Goal: Task Accomplishment & Management: Manage account settings

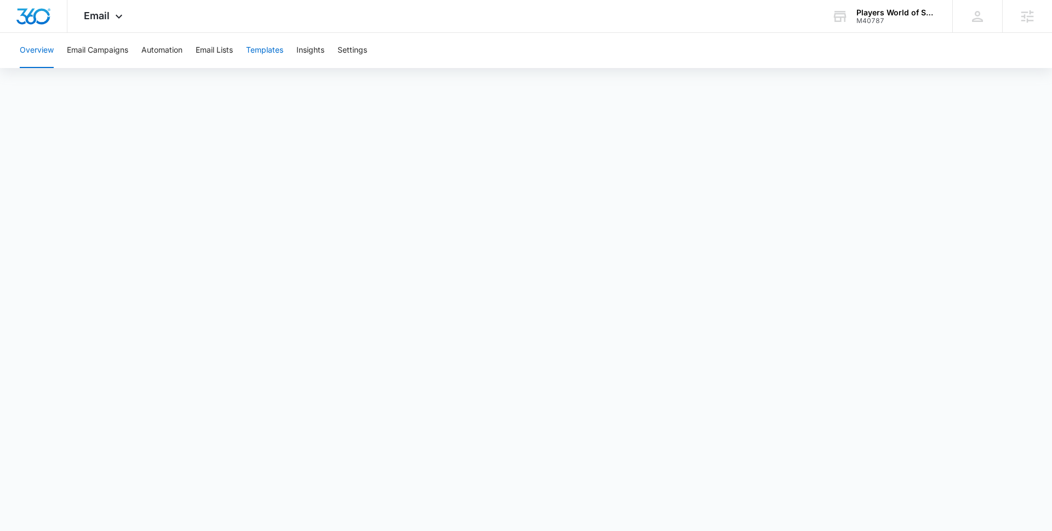
click at [266, 56] on button "Templates" at bounding box center [264, 50] width 37 height 35
click at [100, 13] on span "Email" at bounding box center [97, 16] width 26 height 12
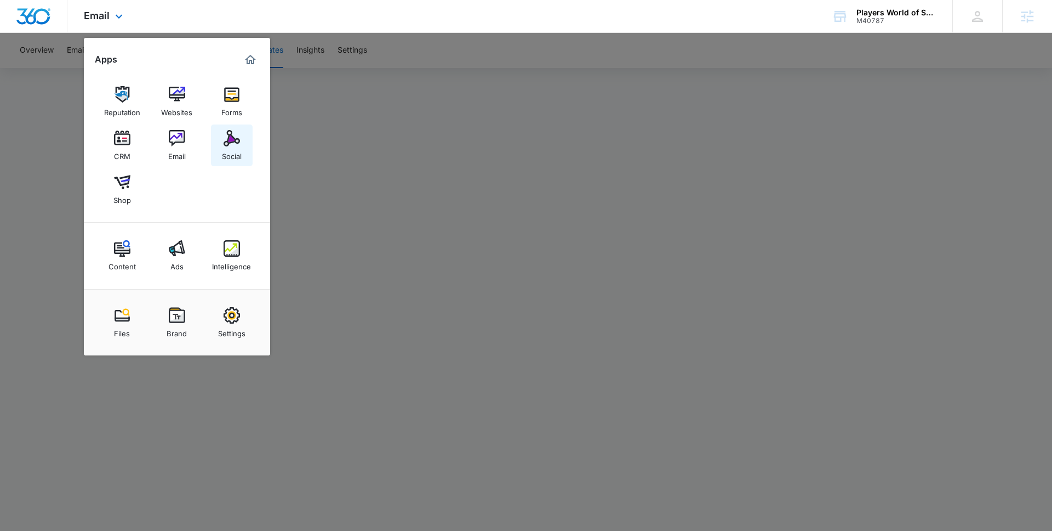
click at [232, 142] on img at bounding box center [232, 138] width 16 height 16
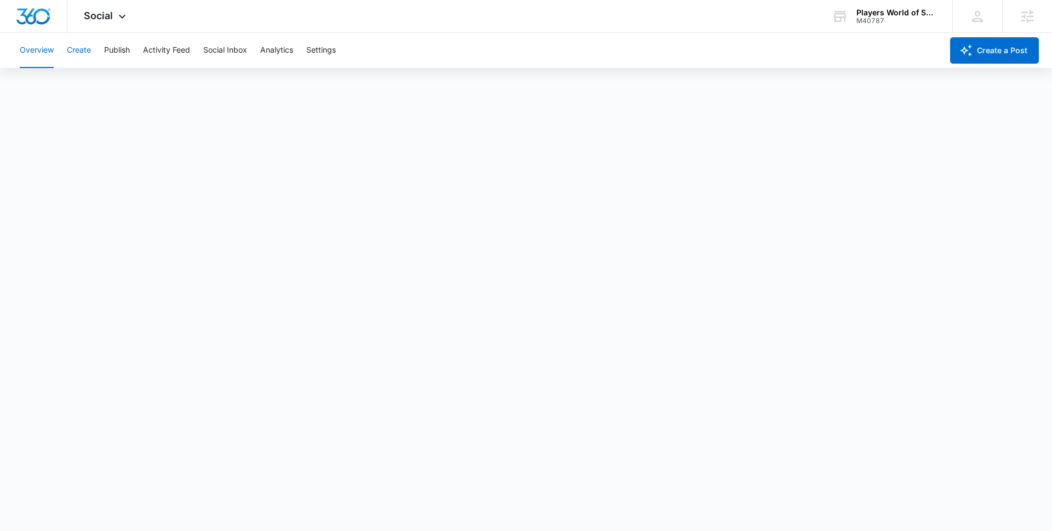
click at [76, 59] on button "Create" at bounding box center [79, 50] width 24 height 35
click at [105, 88] on button "Approvals" at bounding box center [107, 84] width 37 height 31
click at [103, 80] on button "Approvals" at bounding box center [107, 84] width 37 height 31
click at [38, 90] on button "Content Library" at bounding box center [48, 84] width 56 height 31
click at [111, 82] on button "Approvals" at bounding box center [107, 84] width 37 height 31
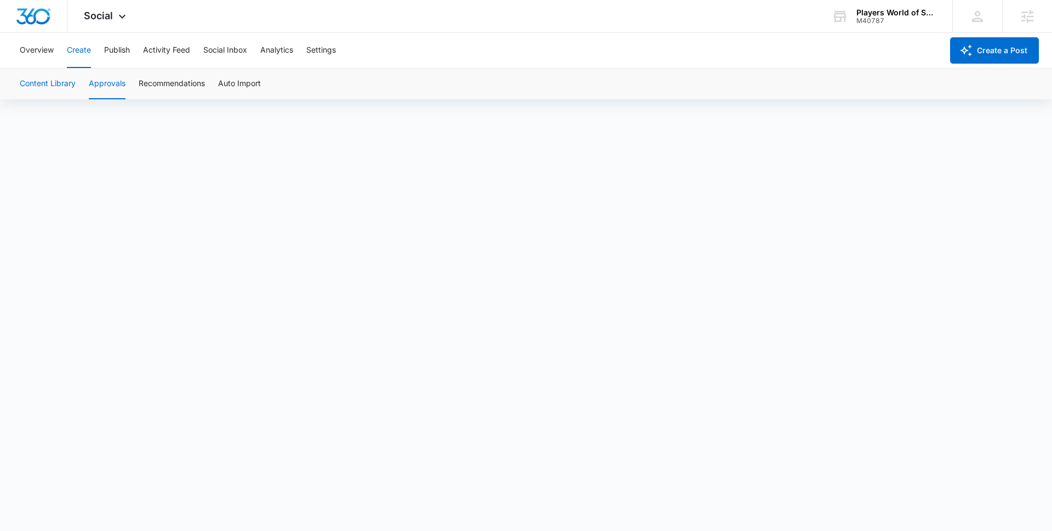
click at [55, 75] on button "Content Library" at bounding box center [48, 84] width 56 height 31
click at [127, 84] on div "Content Library Approvals Recommendations Auto Import" at bounding box center [526, 84] width 1026 height 31
click at [109, 87] on button "Approvals" at bounding box center [107, 84] width 37 height 31
click at [167, 85] on button "Recommendations" at bounding box center [172, 84] width 66 height 31
click at [246, 83] on button "Auto Import" at bounding box center [239, 84] width 43 height 31
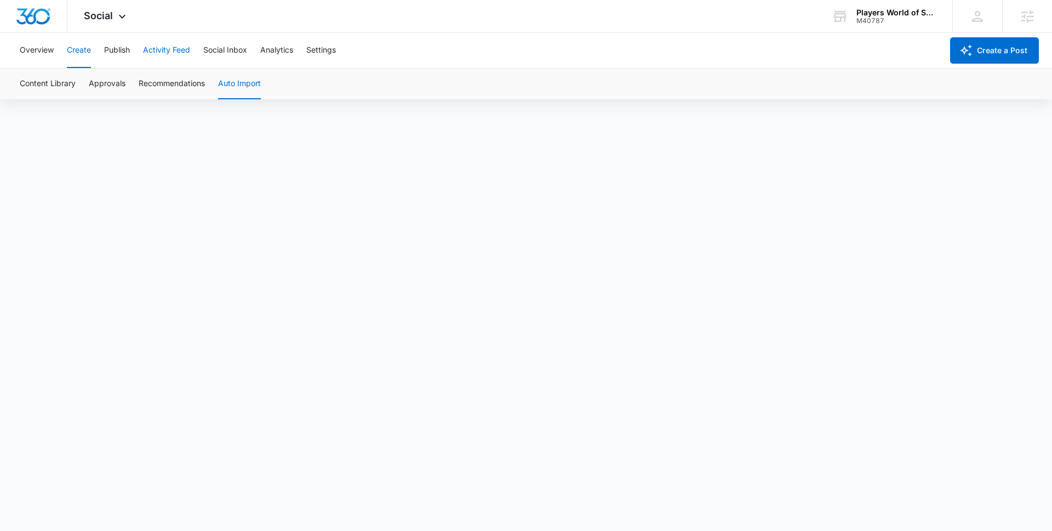
click at [175, 54] on button "Activity Feed" at bounding box center [166, 50] width 47 height 35
click at [103, 53] on div "Overview Create Publish Activity Feed Social Inbox Analytics Settings" at bounding box center [478, 50] width 930 height 35
click at [92, 53] on div "Overview Create Publish Activity Feed Social Inbox Analytics Settings" at bounding box center [478, 50] width 930 height 35
click at [83, 53] on button "Create" at bounding box center [79, 50] width 24 height 35
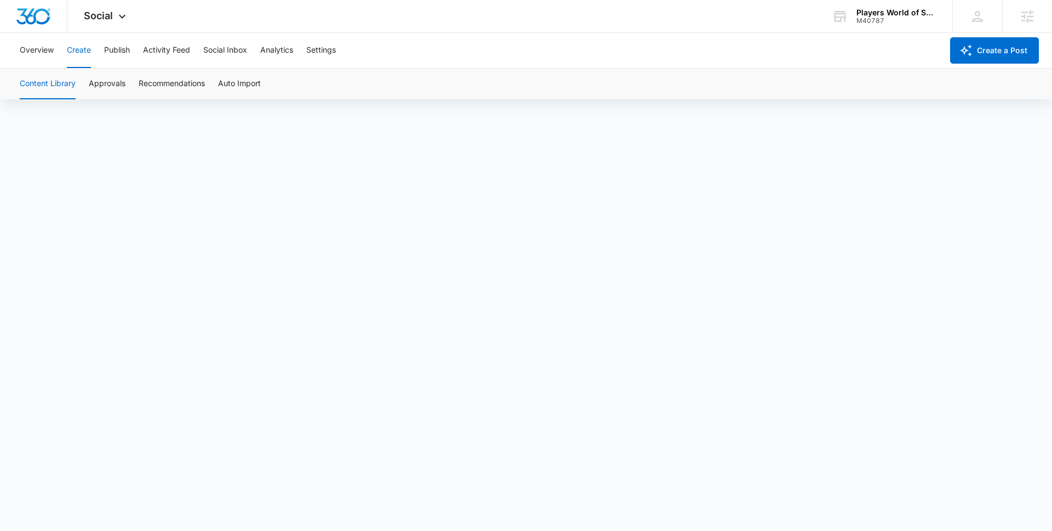
click at [60, 81] on button "Content Library" at bounding box center [48, 84] width 56 height 31
click at [116, 78] on button "Approvals" at bounding box center [107, 84] width 37 height 31
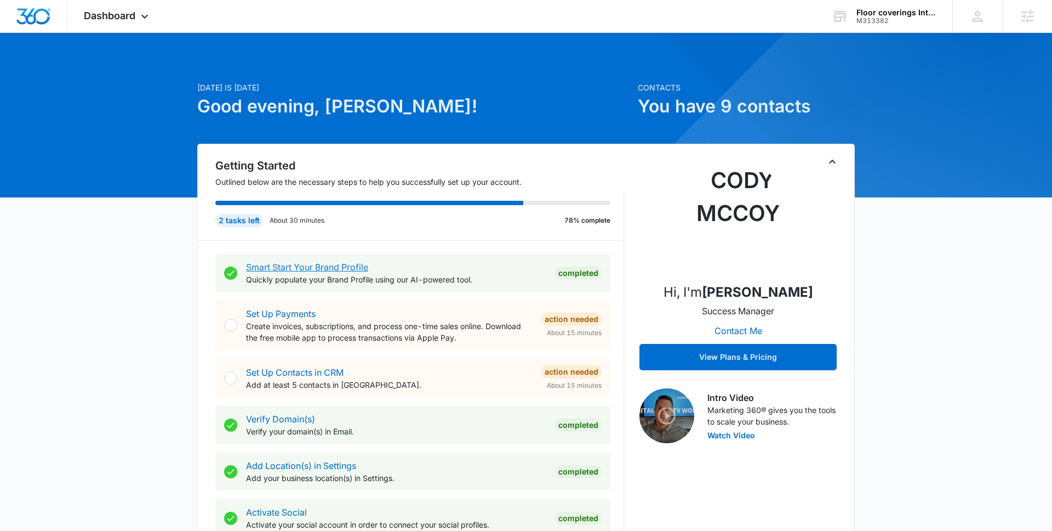
click at [288, 269] on link "Smart Start Your Brand Profile" at bounding box center [307, 266] width 122 height 11
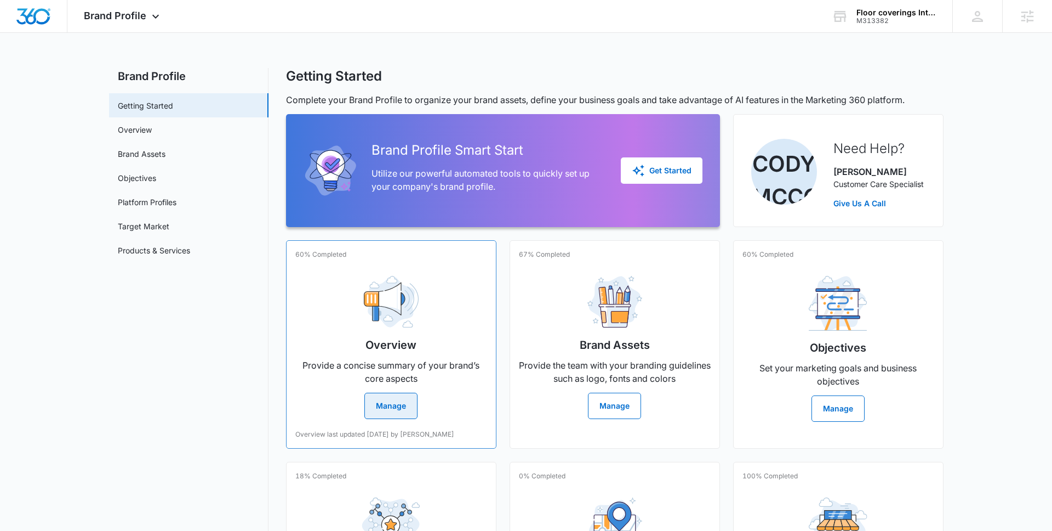
click at [340, 344] on div "Overview Provide a concise summary of your brand’s core aspects Manage" at bounding box center [391, 343] width 192 height 152
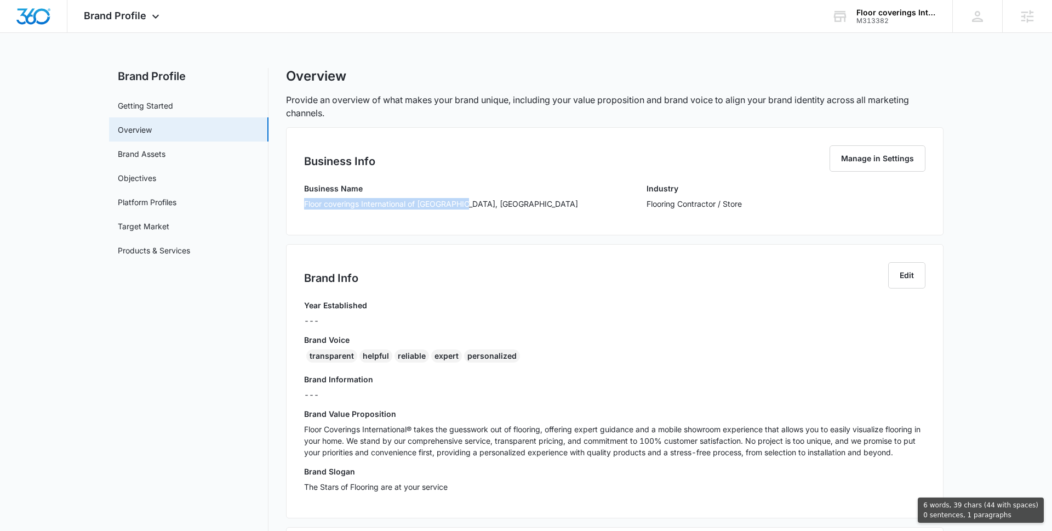
drag, startPoint x: 304, startPoint y: 202, endPoint x: 406, endPoint y: 227, distance: 104.5
click at [406, 227] on div "Business Info Manage in Settings Business Name Floor coverings International of…" at bounding box center [615, 181] width 658 height 108
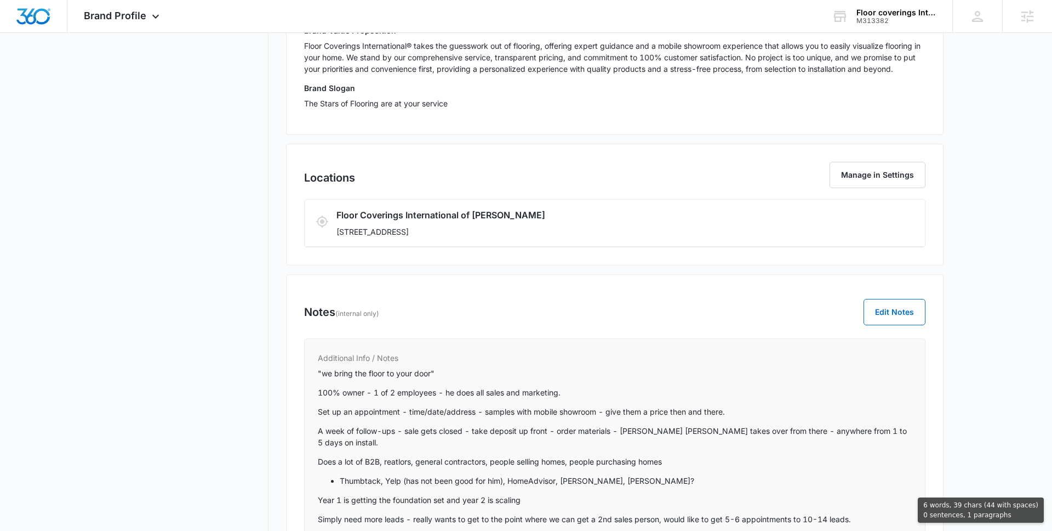
scroll to position [294, 0]
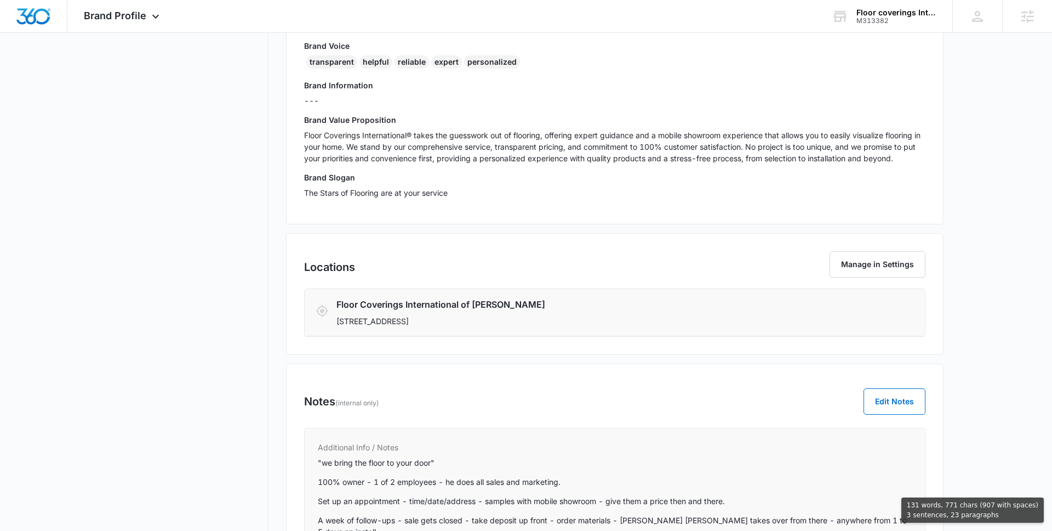
click at [585, 323] on p "[STREET_ADDRESS]" at bounding box center [564, 321] width 454 height 12
copy div "Floor coverings International of Redmond, [GEOGRAPHIC_DATA] Industry Flooring C…"
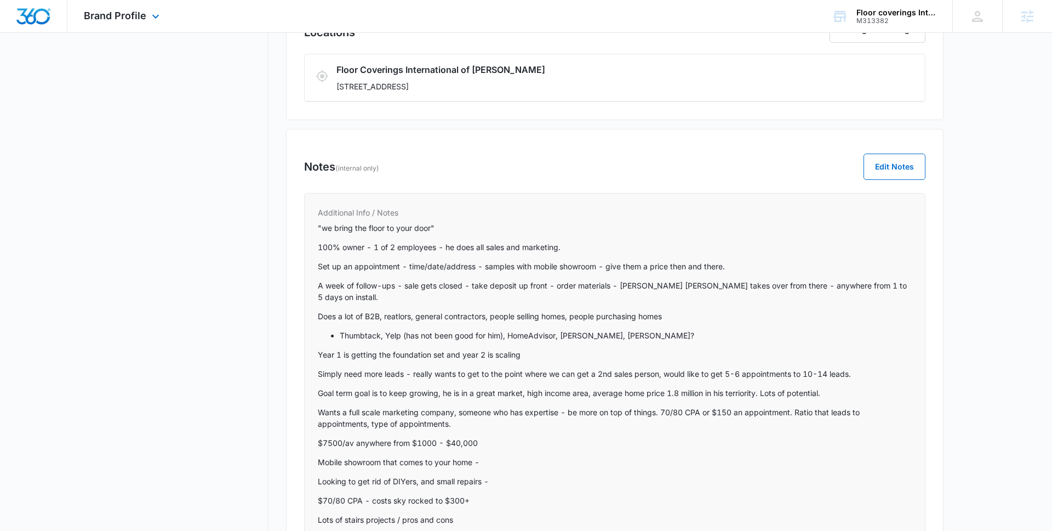
scroll to position [630, 0]
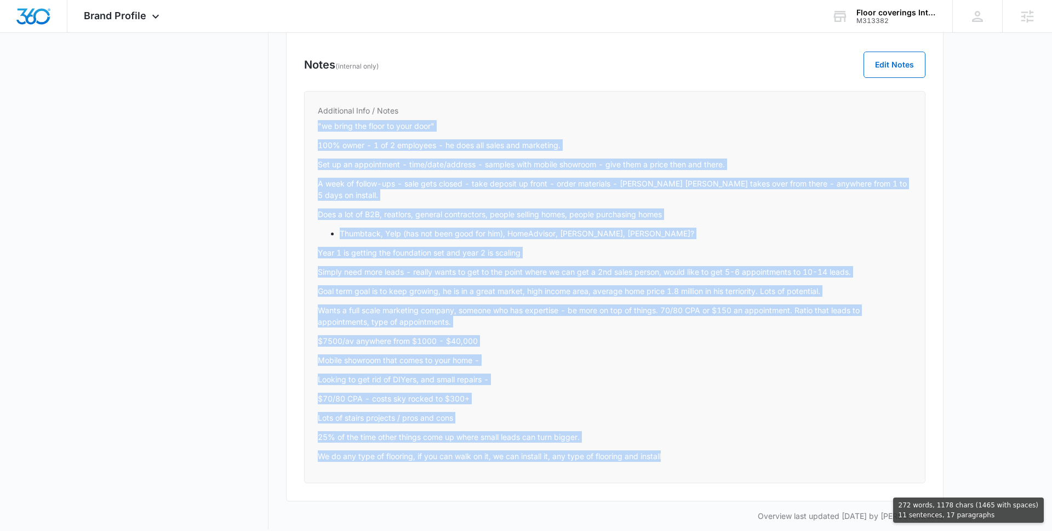
drag, startPoint x: 684, startPoint y: 447, endPoint x: 318, endPoint y: 124, distance: 487.8
click at [318, 124] on div ""we bring the floor to your door" 100% owner - 1 of 2 employees - he does all s…" at bounding box center [615, 290] width 594 height 341
copy div ""we bring the floor to your door" 100% owner - 1 of 2 employees - he does all s…"
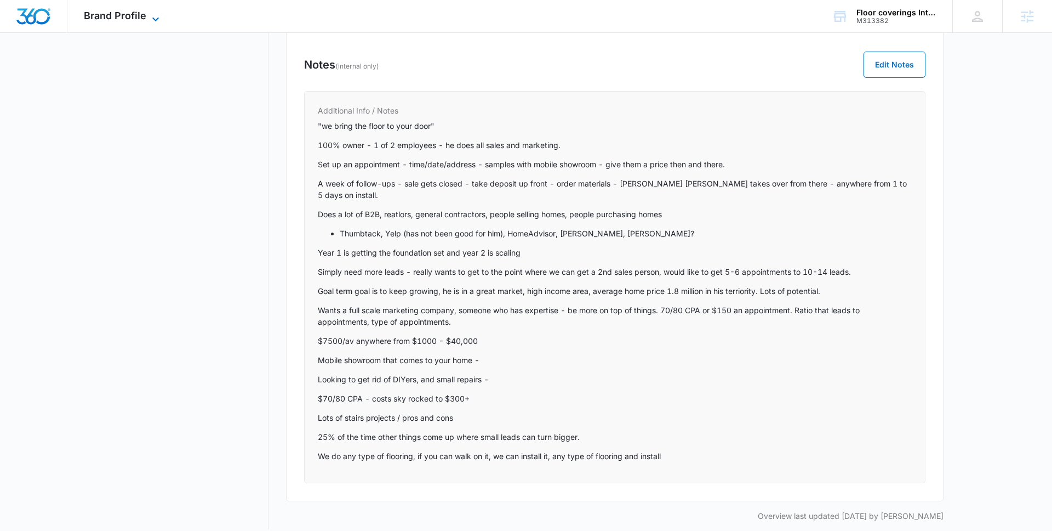
click at [130, 18] on span "Brand Profile" at bounding box center [115, 16] width 62 height 12
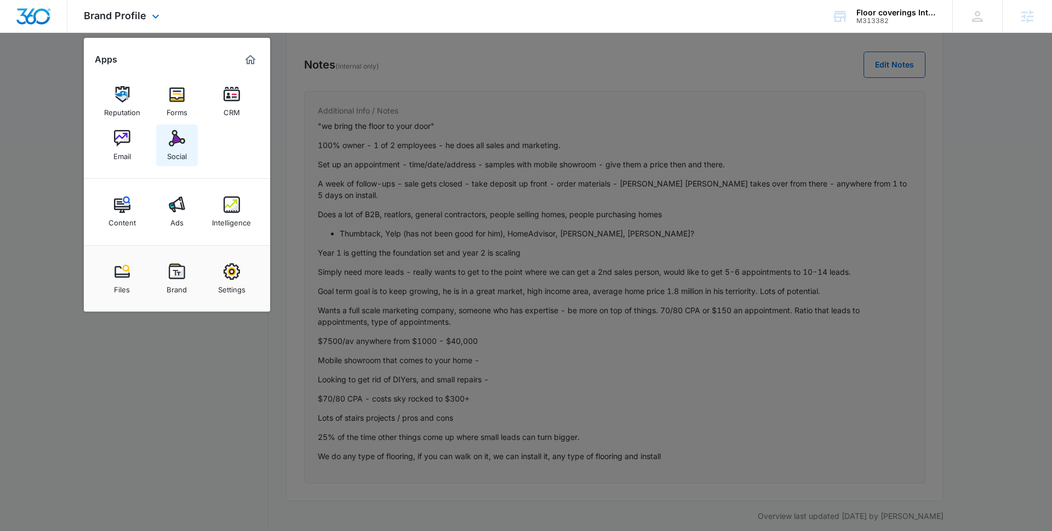
click at [170, 146] on div "Social" at bounding box center [177, 153] width 20 height 14
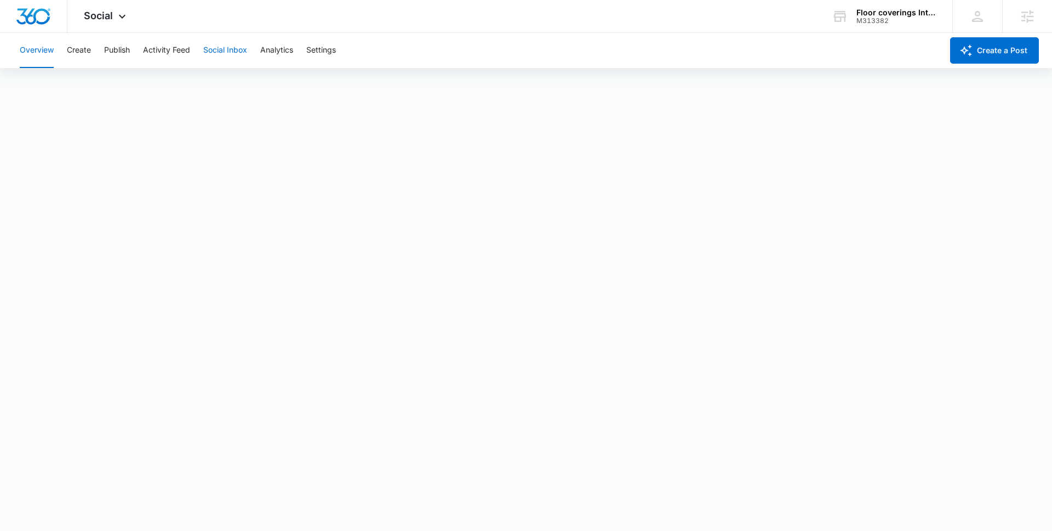
click at [230, 48] on button "Social Inbox" at bounding box center [225, 50] width 44 height 35
